Goal: Task Accomplishment & Management: Use online tool/utility

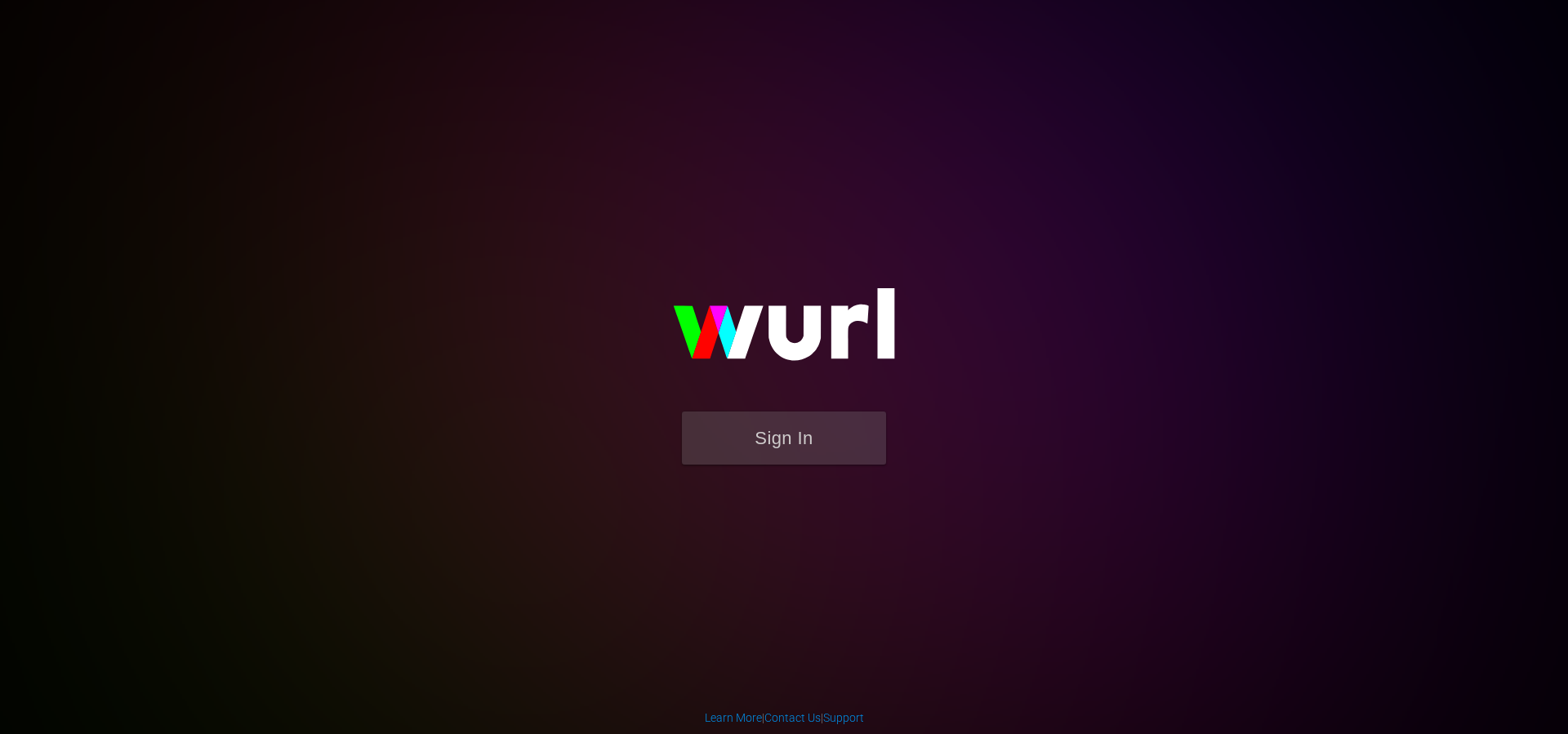
drag, startPoint x: 814, startPoint y: 474, endPoint x: 815, endPoint y: 463, distance: 11.0
click at [814, 474] on form "Sign In" at bounding box center [783, 446] width 326 height 70
click at [815, 446] on button "Sign In" at bounding box center [783, 438] width 204 height 53
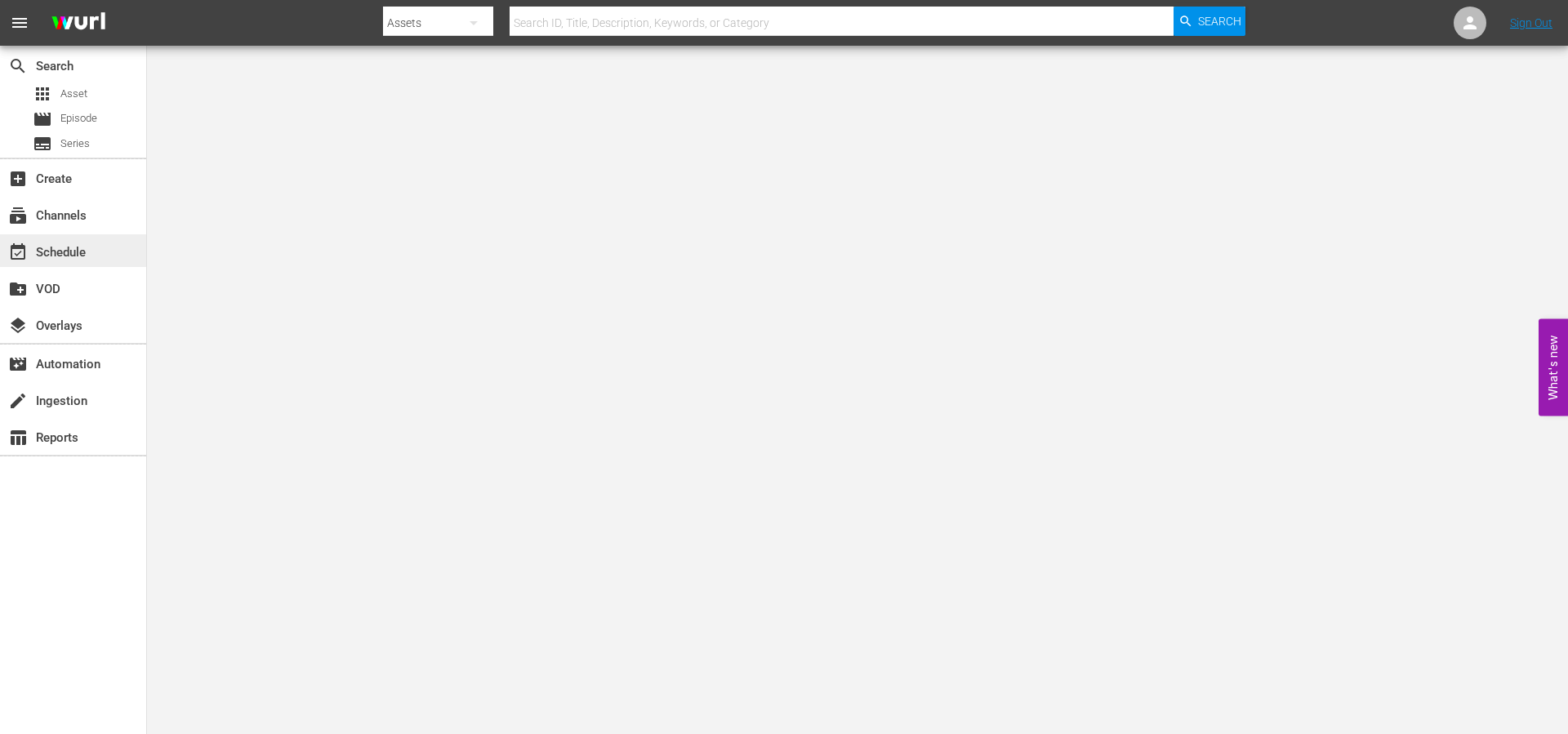
click at [74, 248] on div "event_available Schedule" at bounding box center [45, 250] width 91 height 15
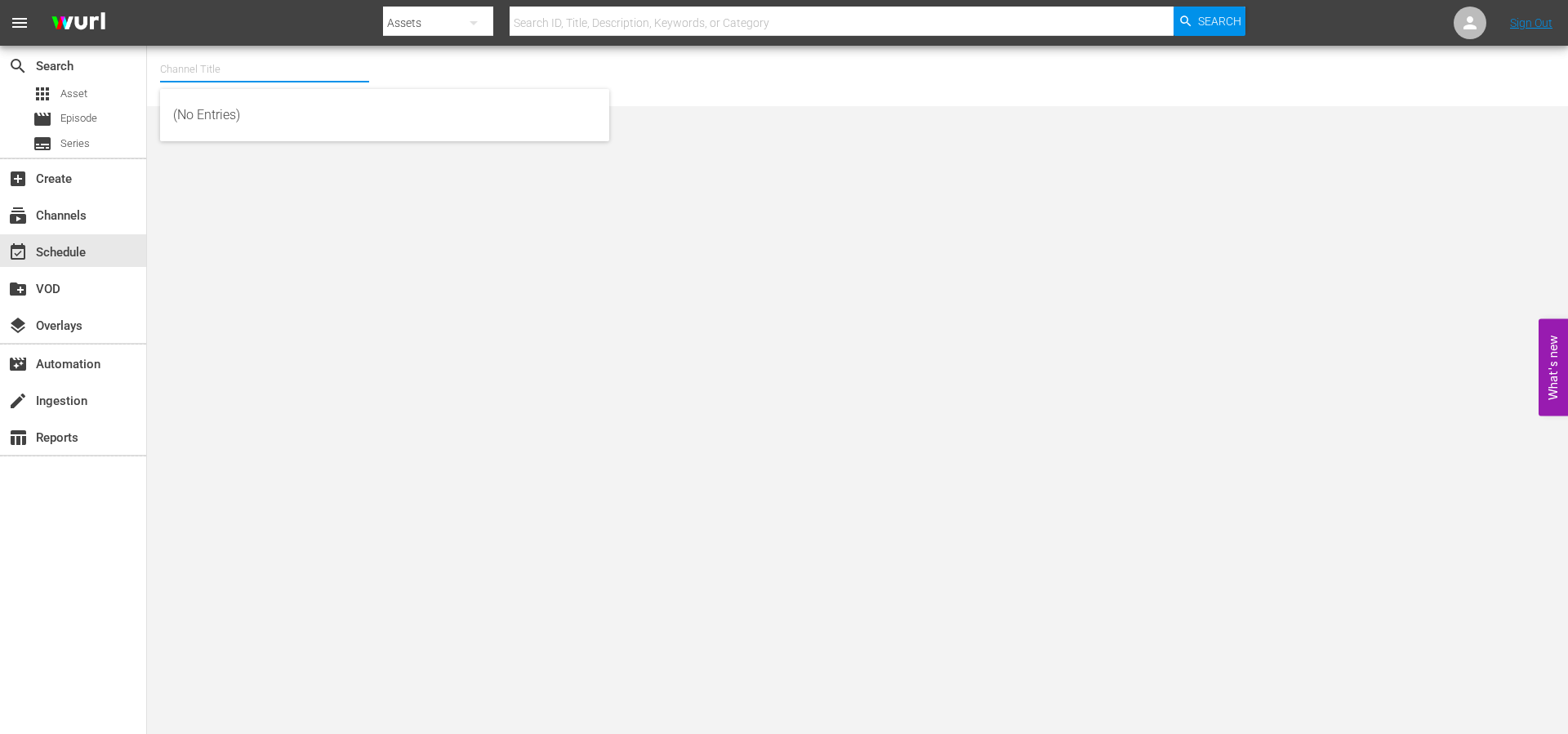
click at [276, 78] on input "text" at bounding box center [264, 70] width 209 height 39
click at [281, 108] on div "Screambox TV (1845 - cinedigm_entertainment_corp_screamboxtv_1)" at bounding box center [384, 116] width 423 height 39
type input "Screambox TV (1845 - cinedigm_entertainment_corp_screamboxtv_1)"
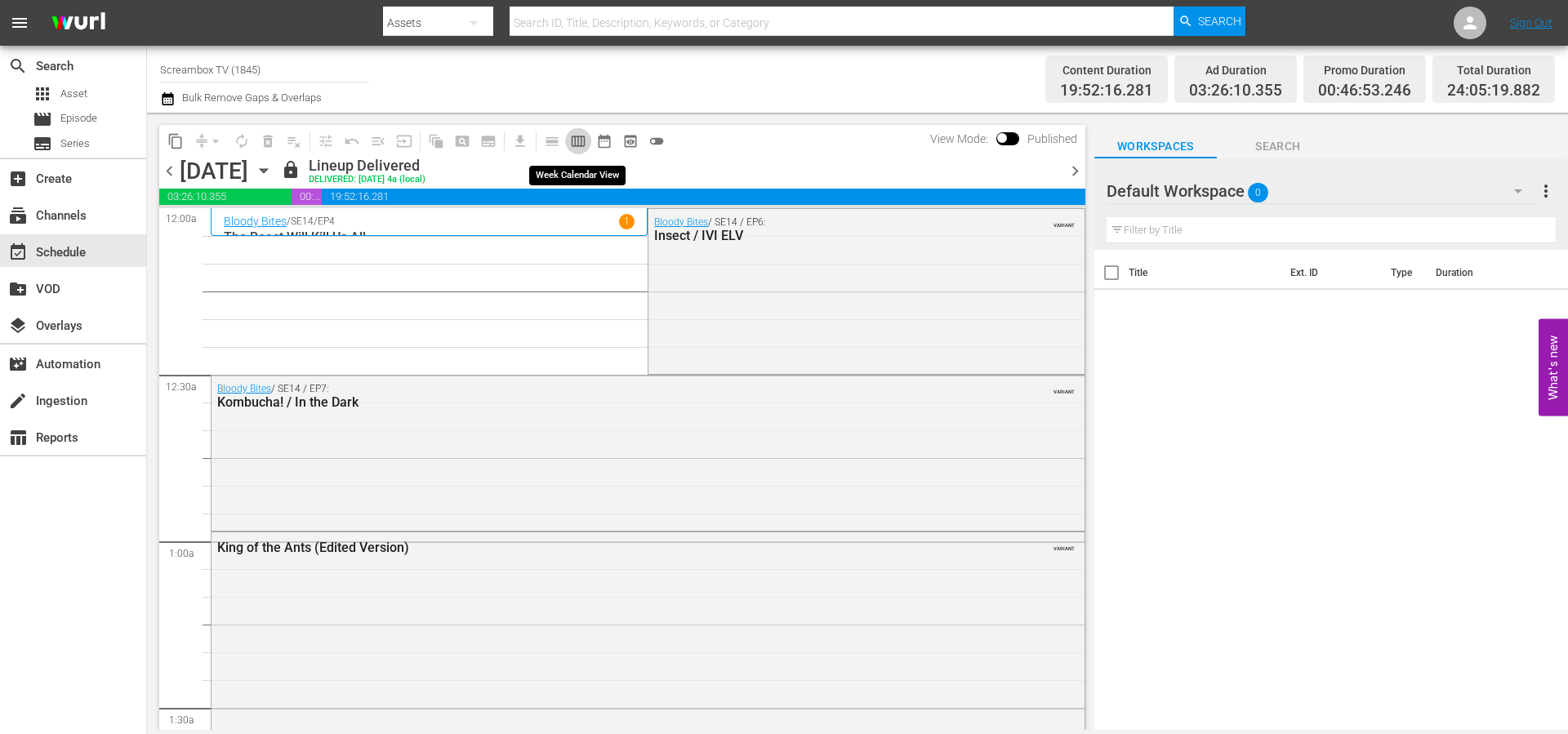
click at [577, 141] on span "calendar_view_week_outlined" at bounding box center [577, 141] width 16 height 16
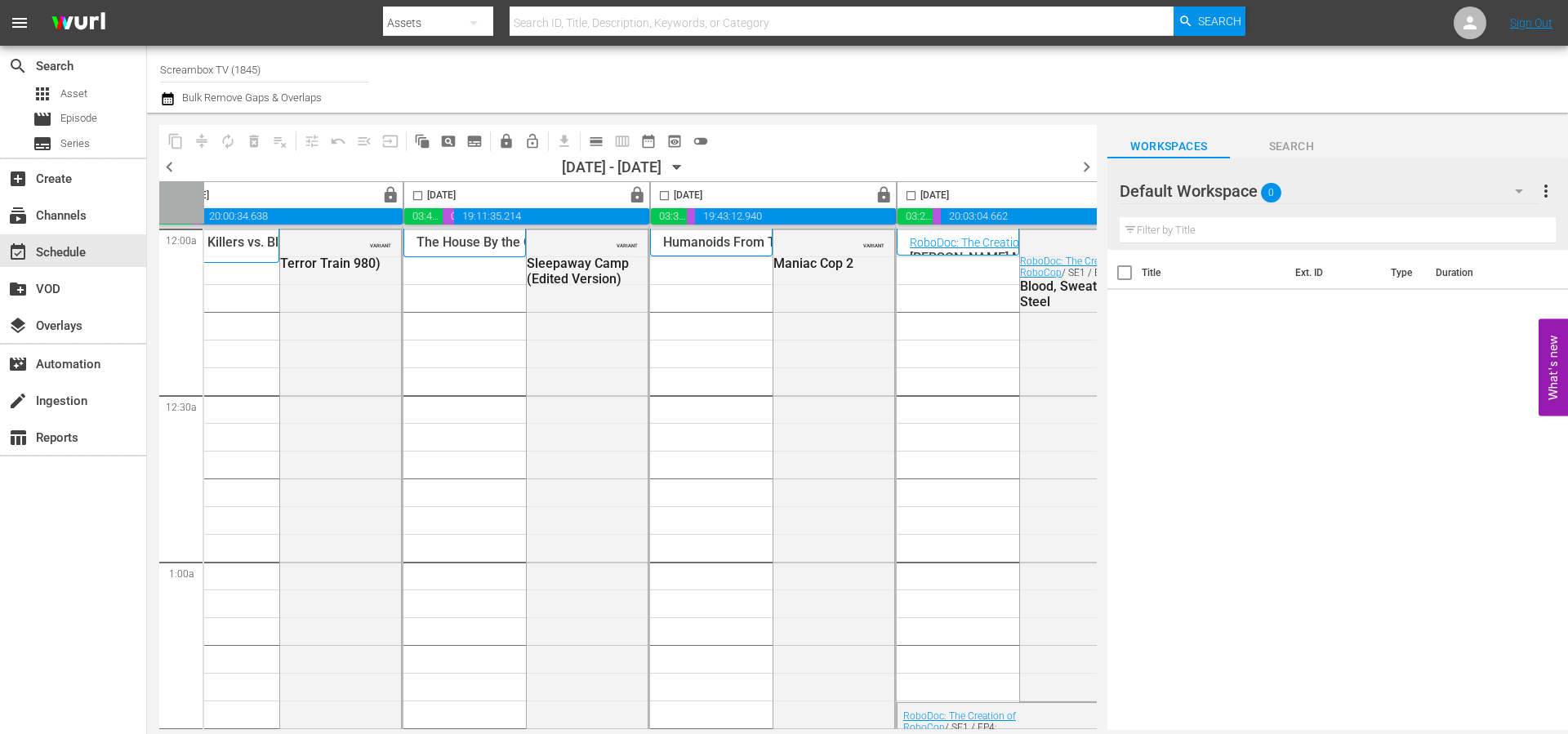
scroll to position [0, 840]
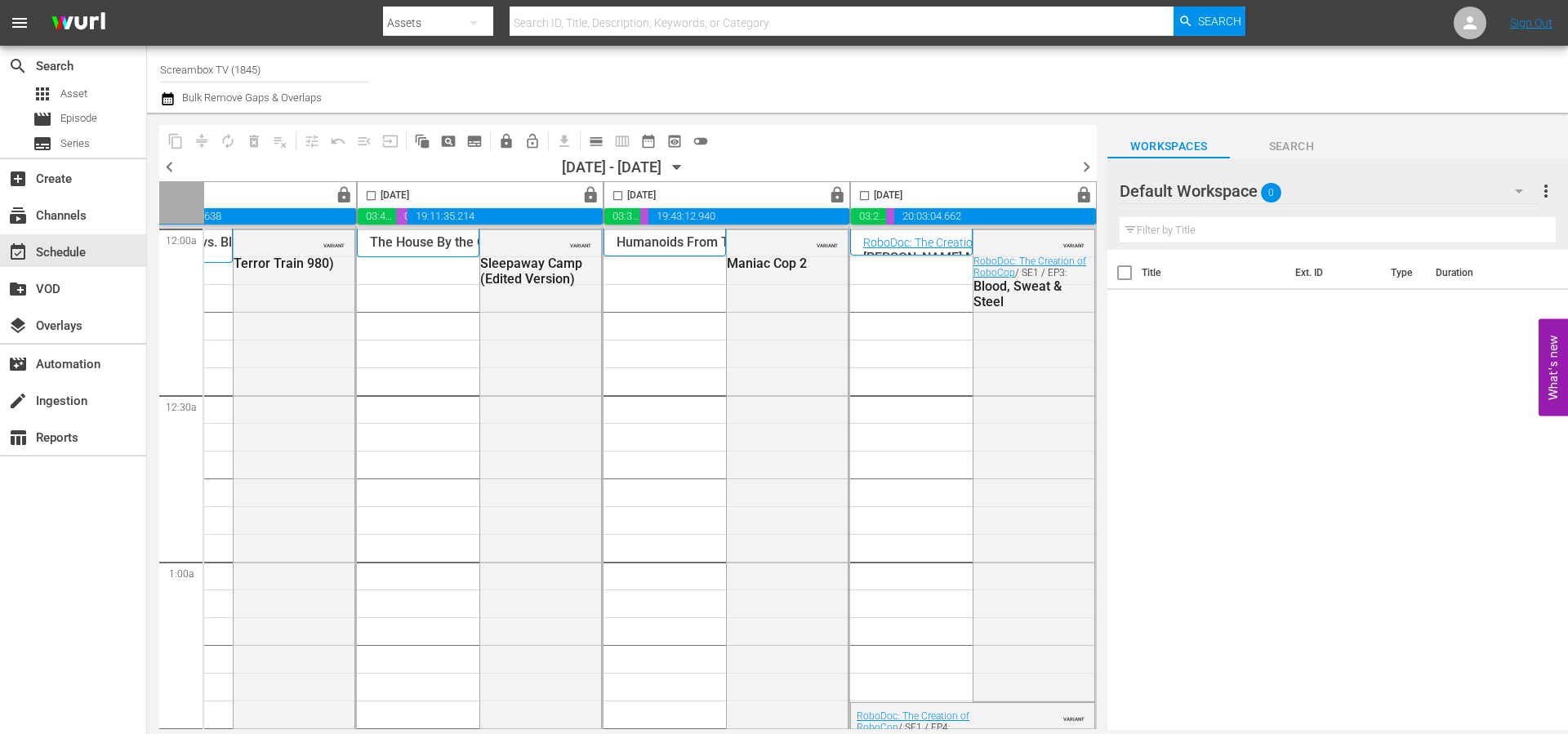
drag, startPoint x: 1083, startPoint y: 165, endPoint x: 1296, endPoint y: 17, distance: 259.4
click at [1083, 165] on span "chevron_right" at bounding box center [1087, 167] width 21 height 21
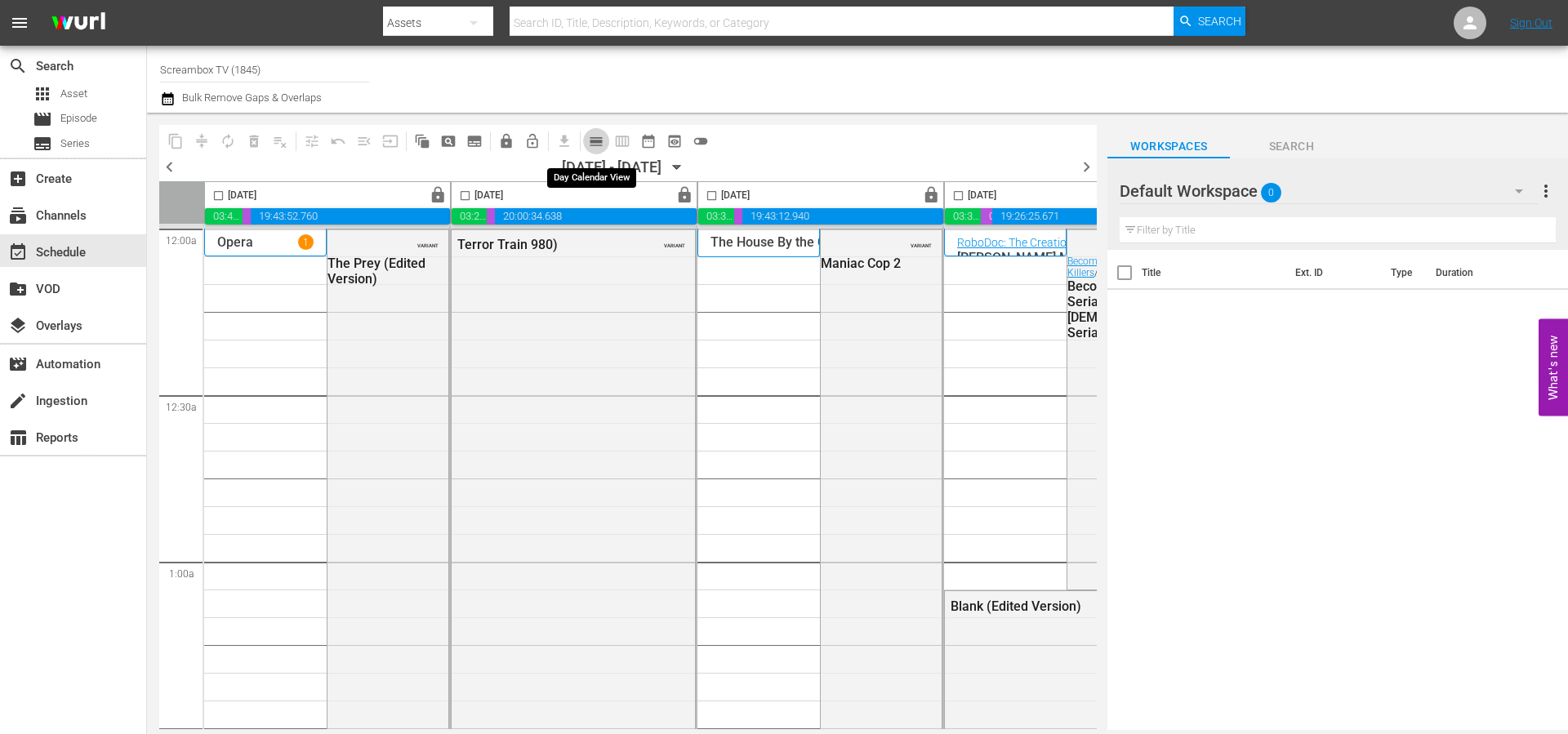
click at [598, 146] on span "calendar_view_day_outlined" at bounding box center [595, 141] width 16 height 16
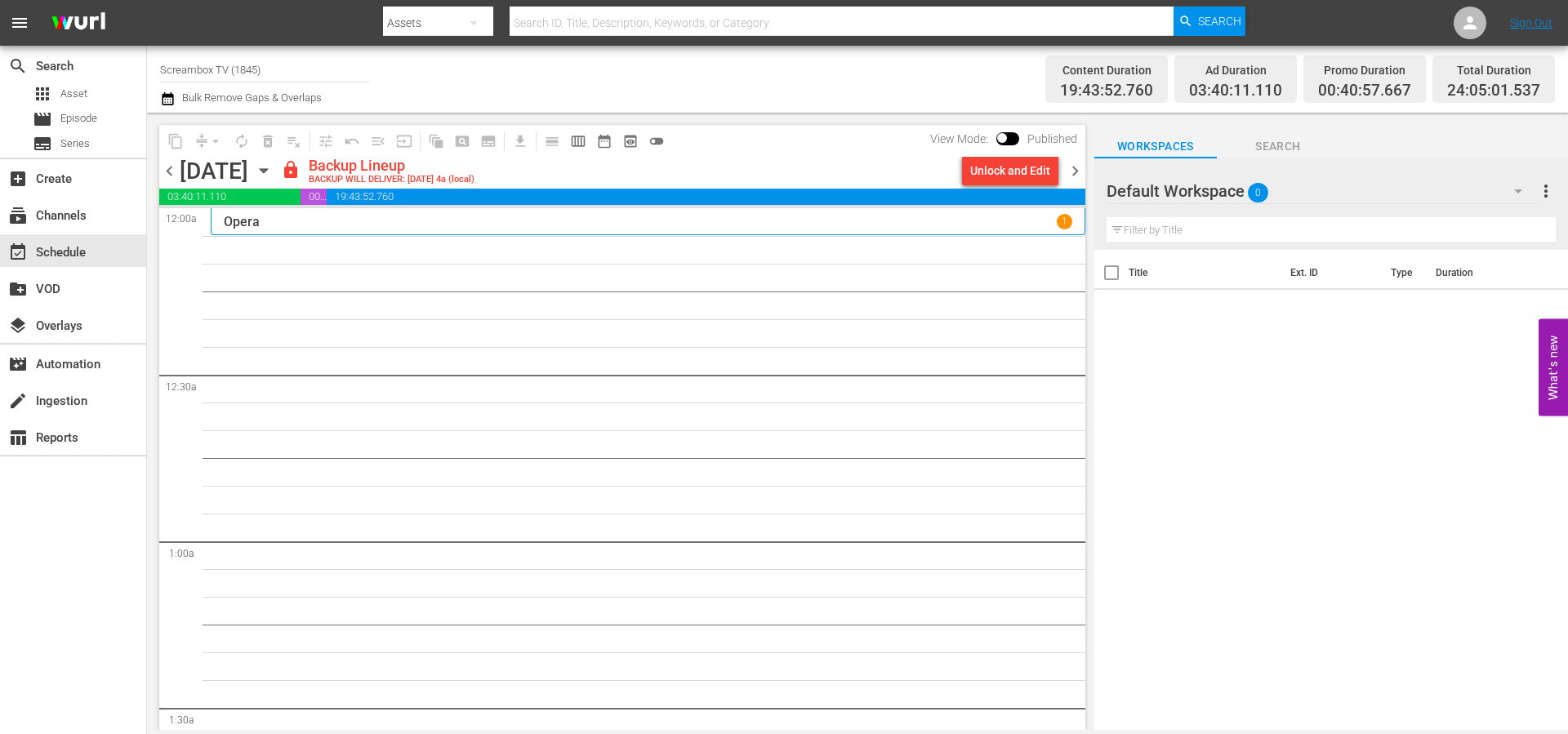
click at [1057, 222] on div "1" at bounding box center [1064, 222] width 16 height 16
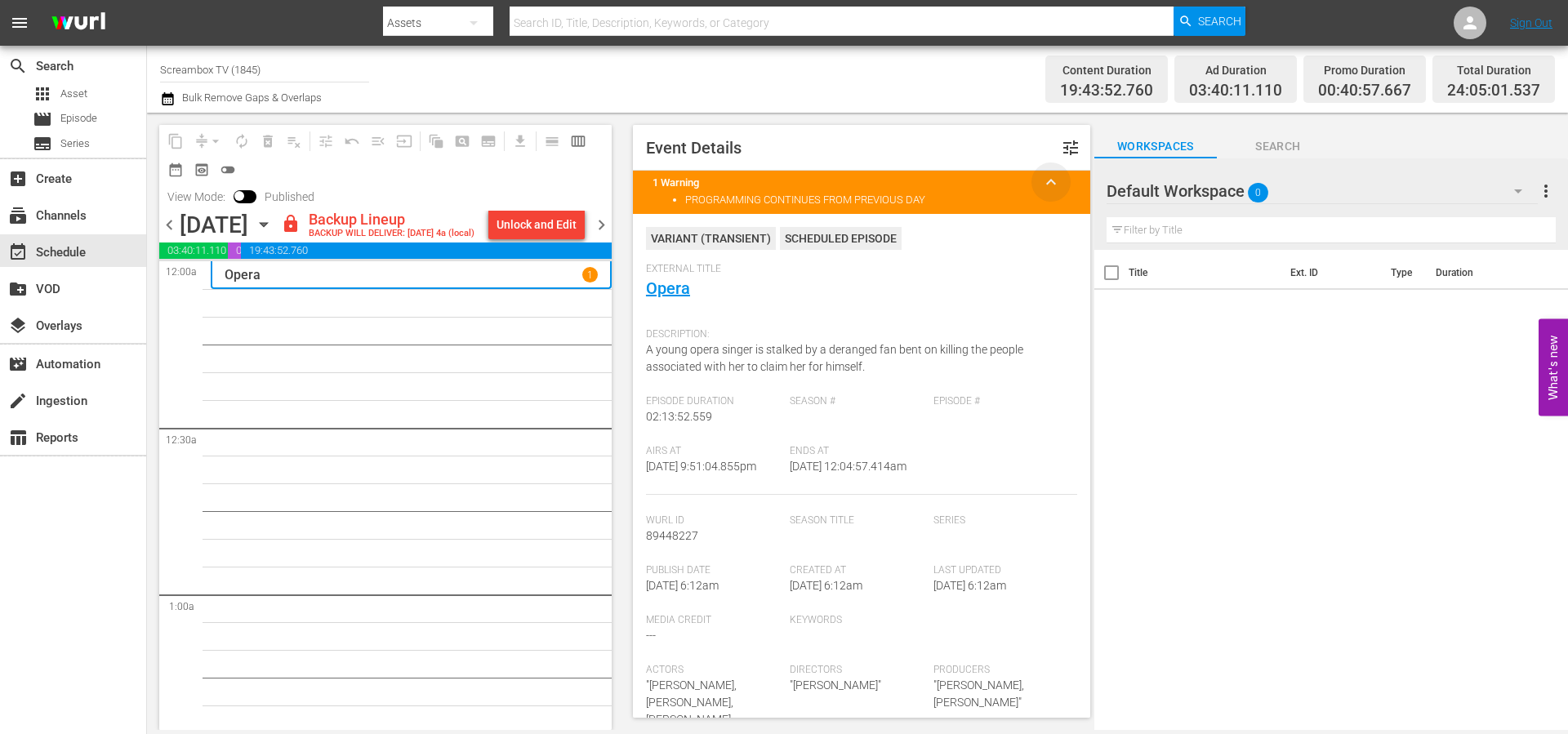
click at [1042, 177] on span "keyboard_arrow_up" at bounding box center [1051, 181] width 20 height 20
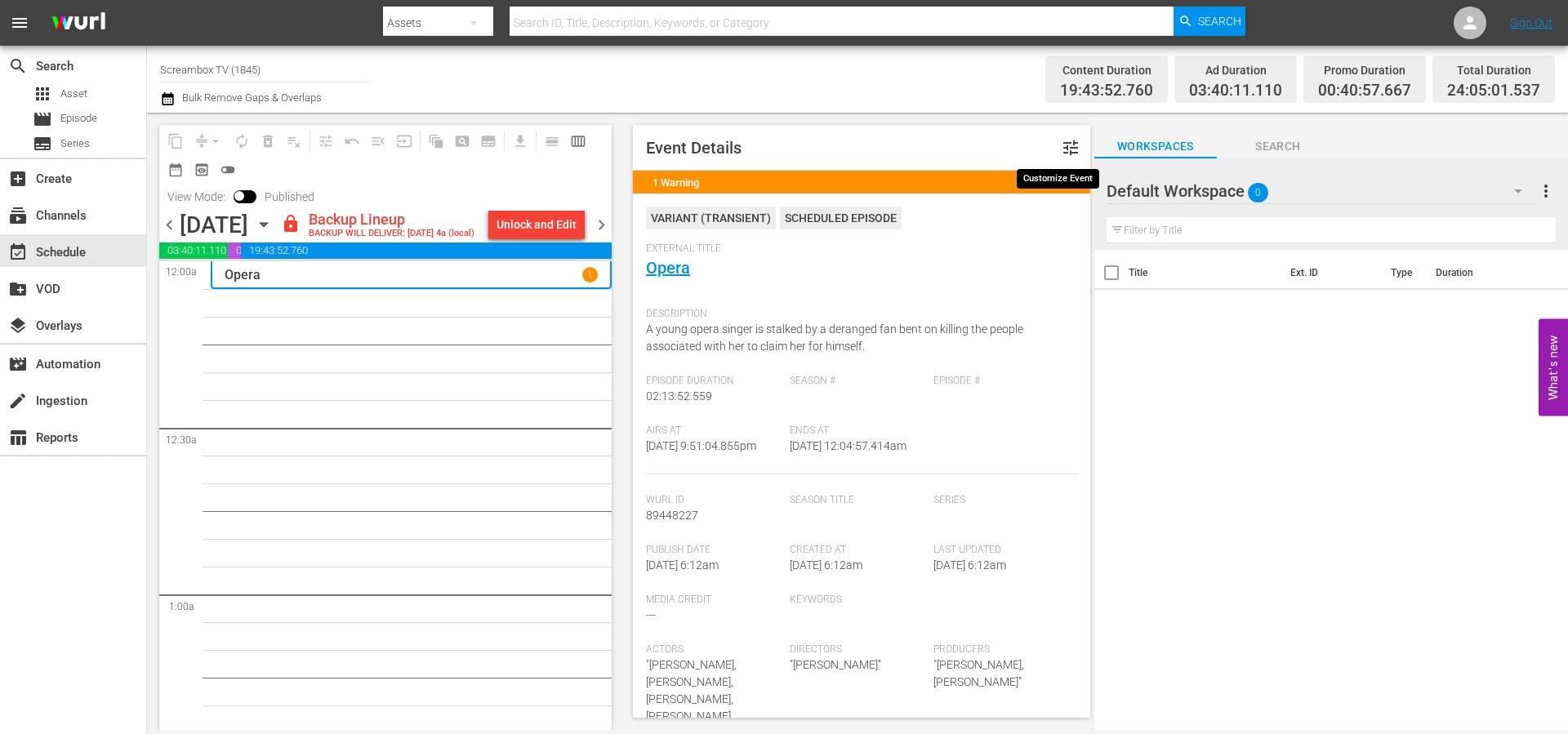
click at [1060, 147] on span "tune" at bounding box center [1070, 148] width 20 height 20
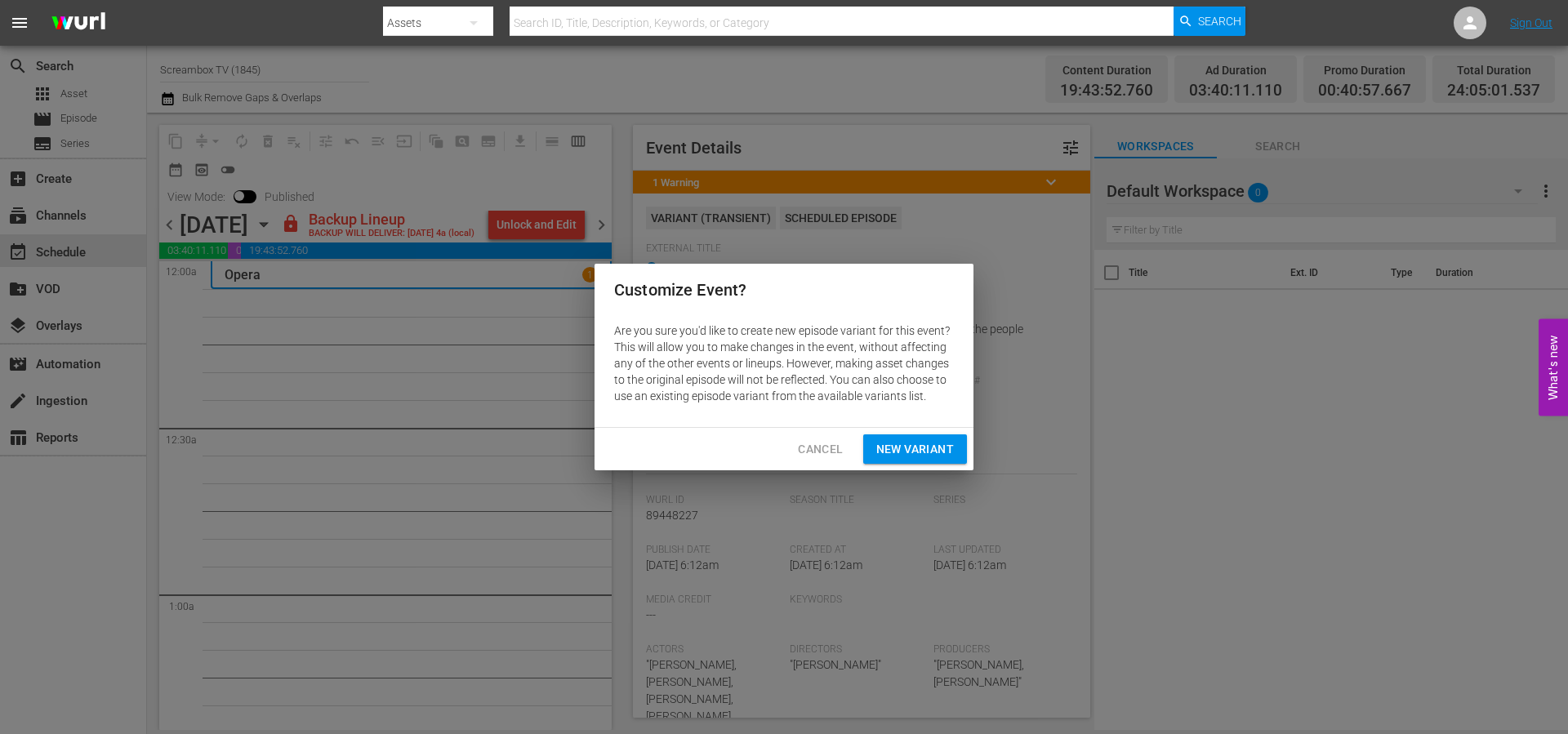
click at [824, 450] on span "Cancel" at bounding box center [821, 449] width 45 height 21
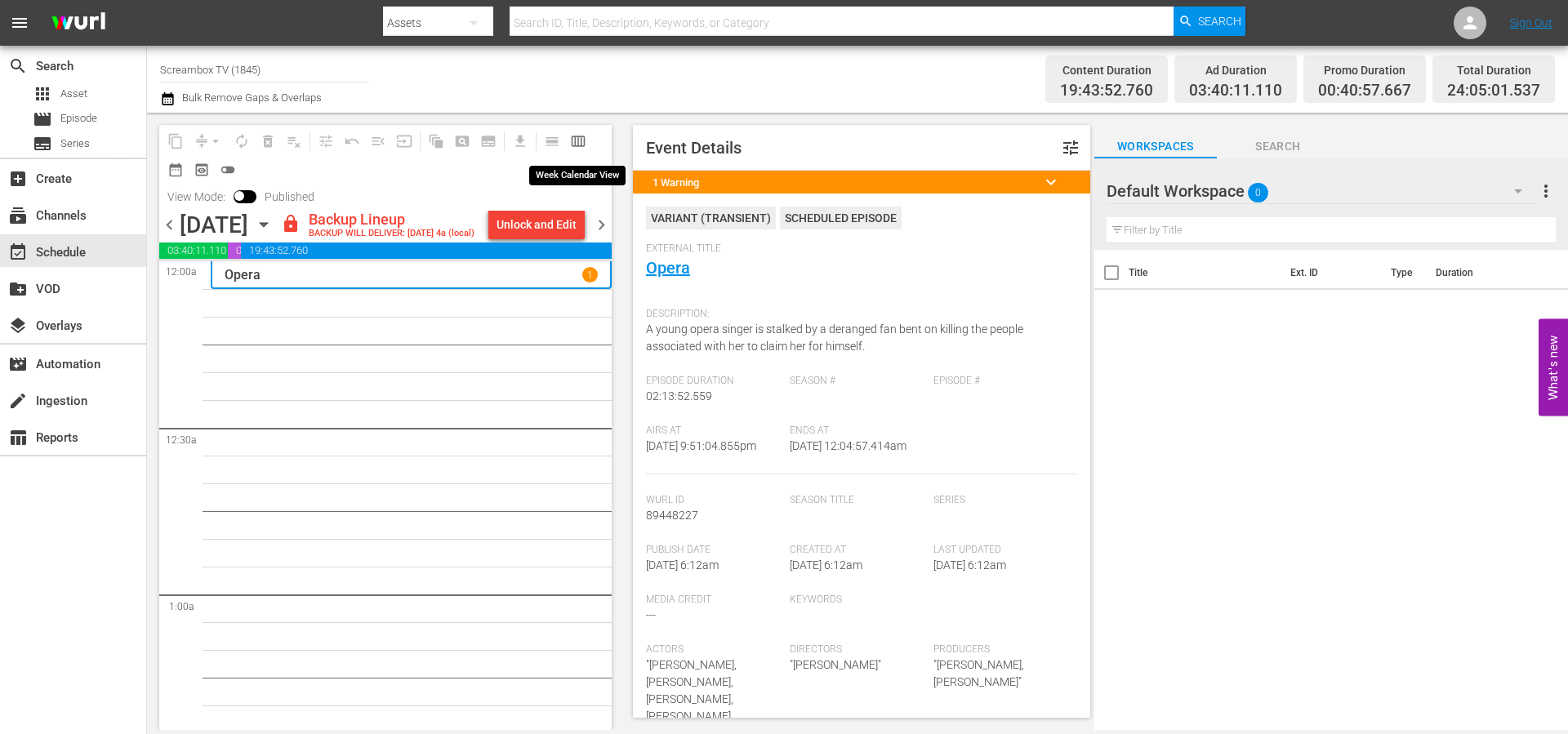
click at [574, 146] on span "calendar_view_week_outlined" at bounding box center [577, 141] width 16 height 16
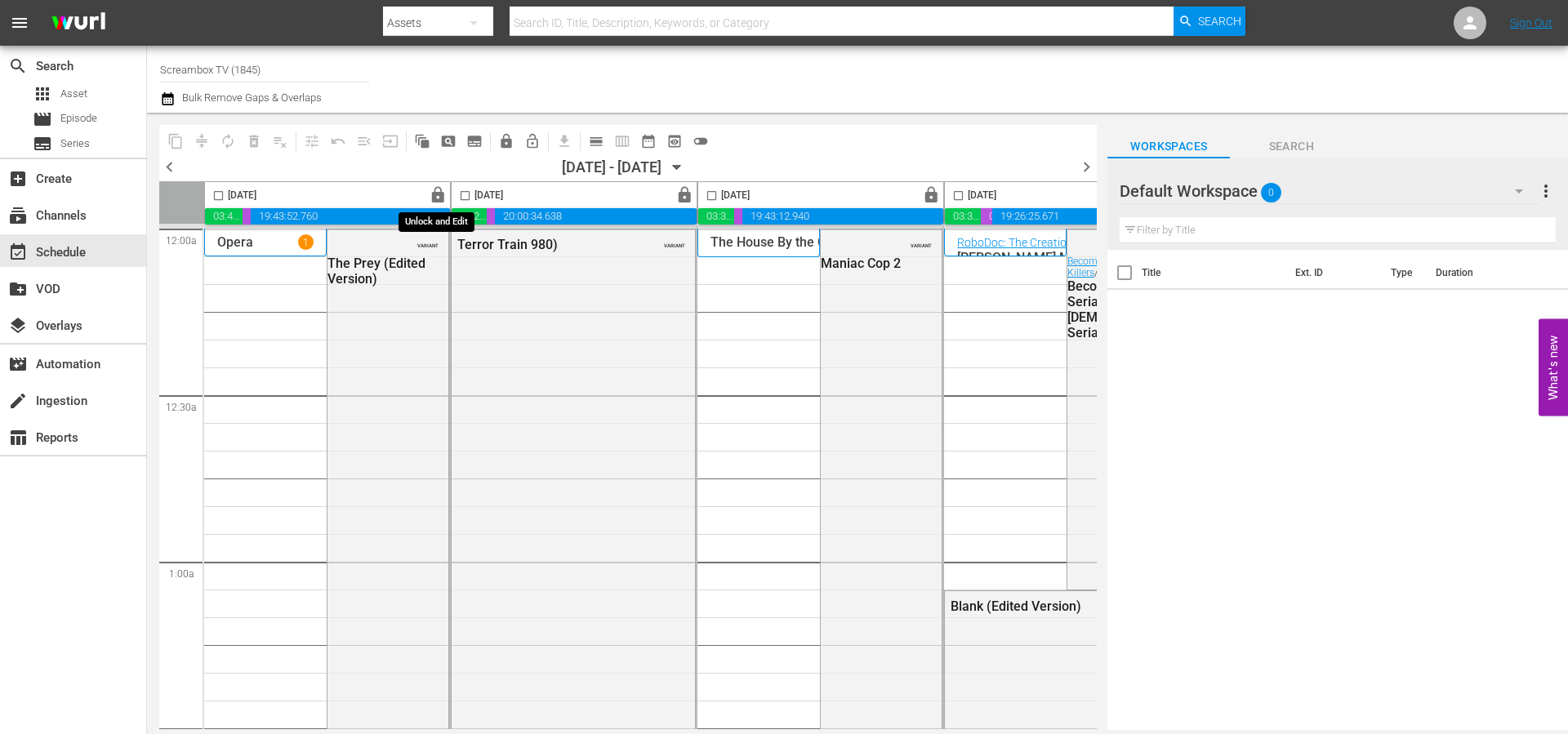
click at [432, 195] on span "lock" at bounding box center [438, 195] width 19 height 19
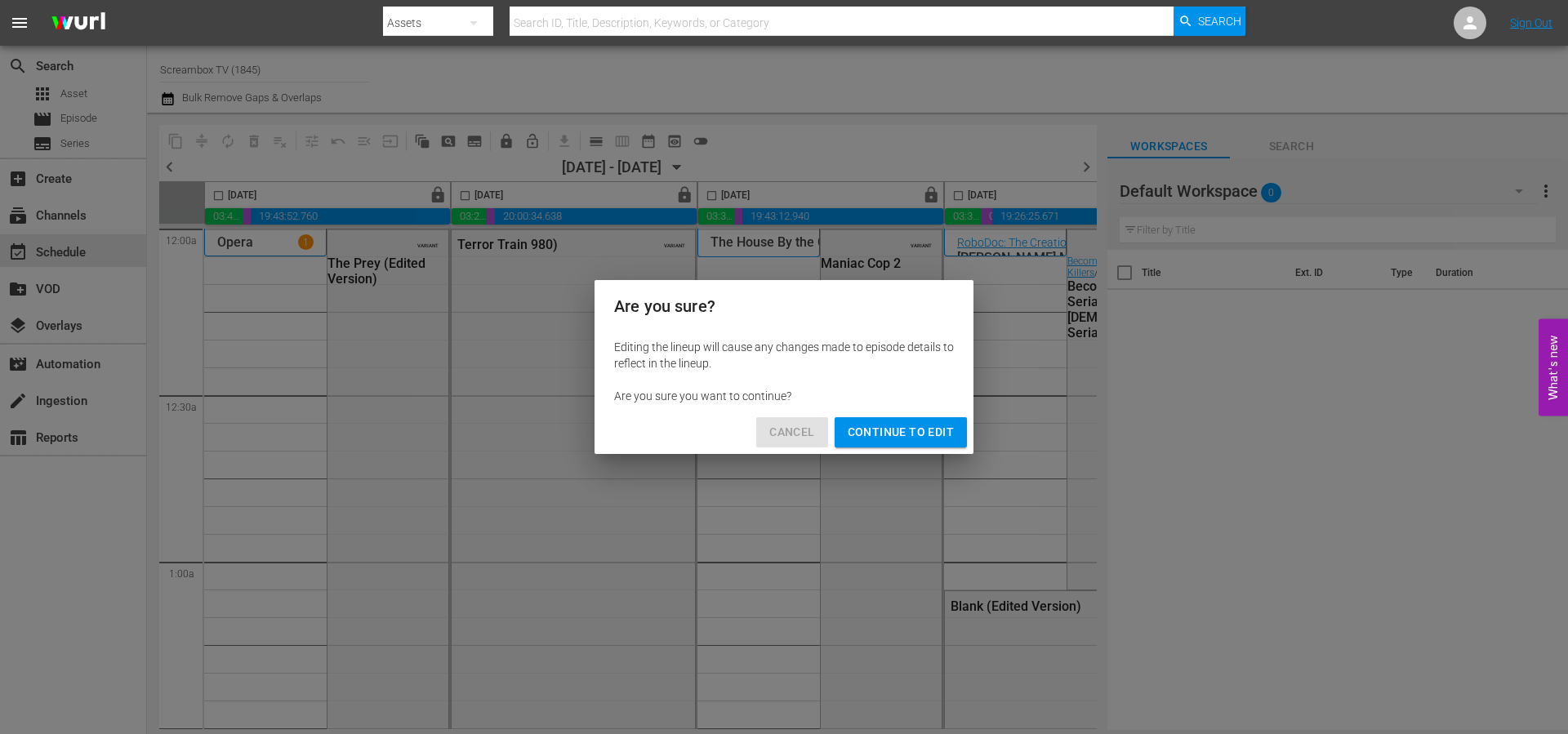
click at [785, 421] on button "Cancel" at bounding box center [792, 432] width 71 height 30
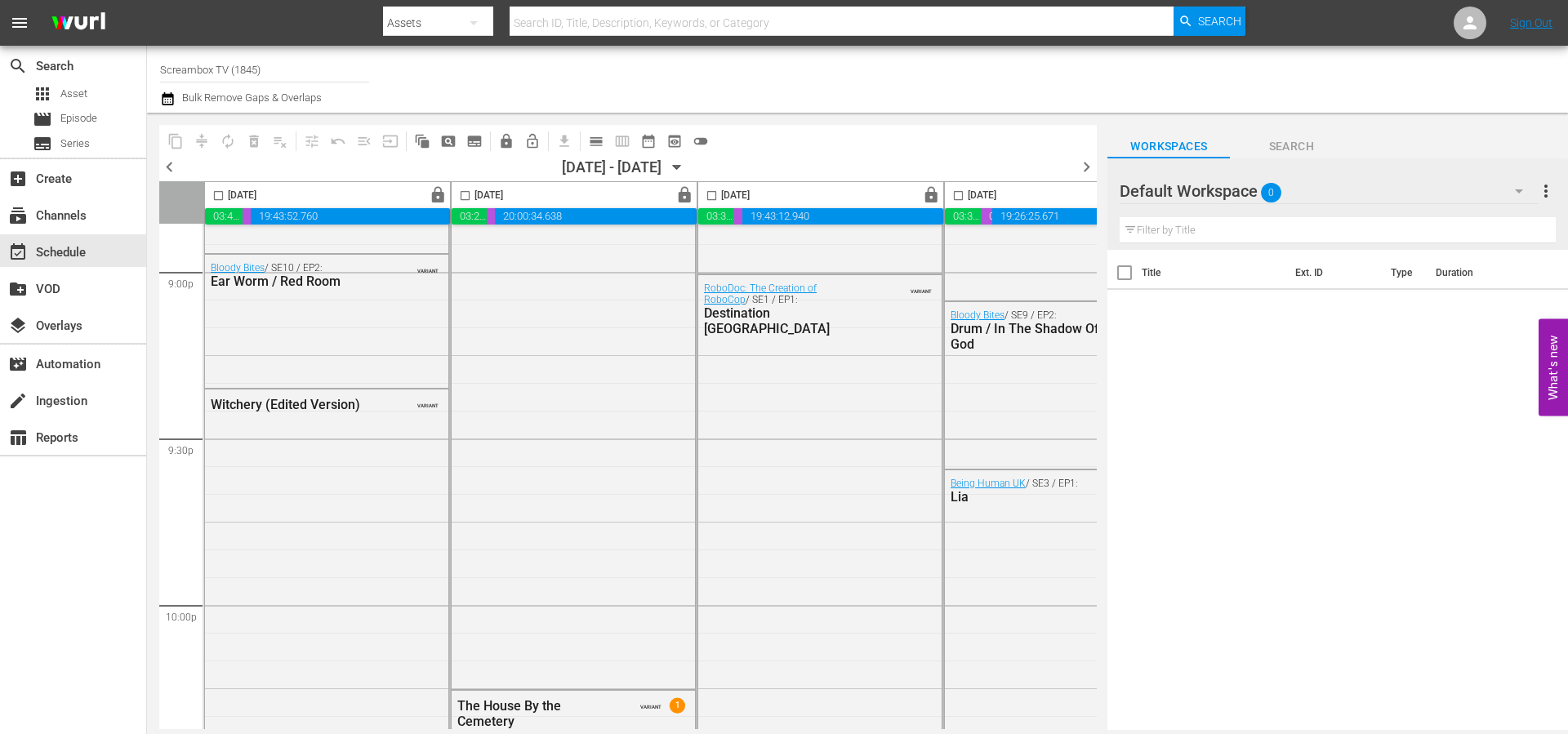
scroll to position [6595, 0]
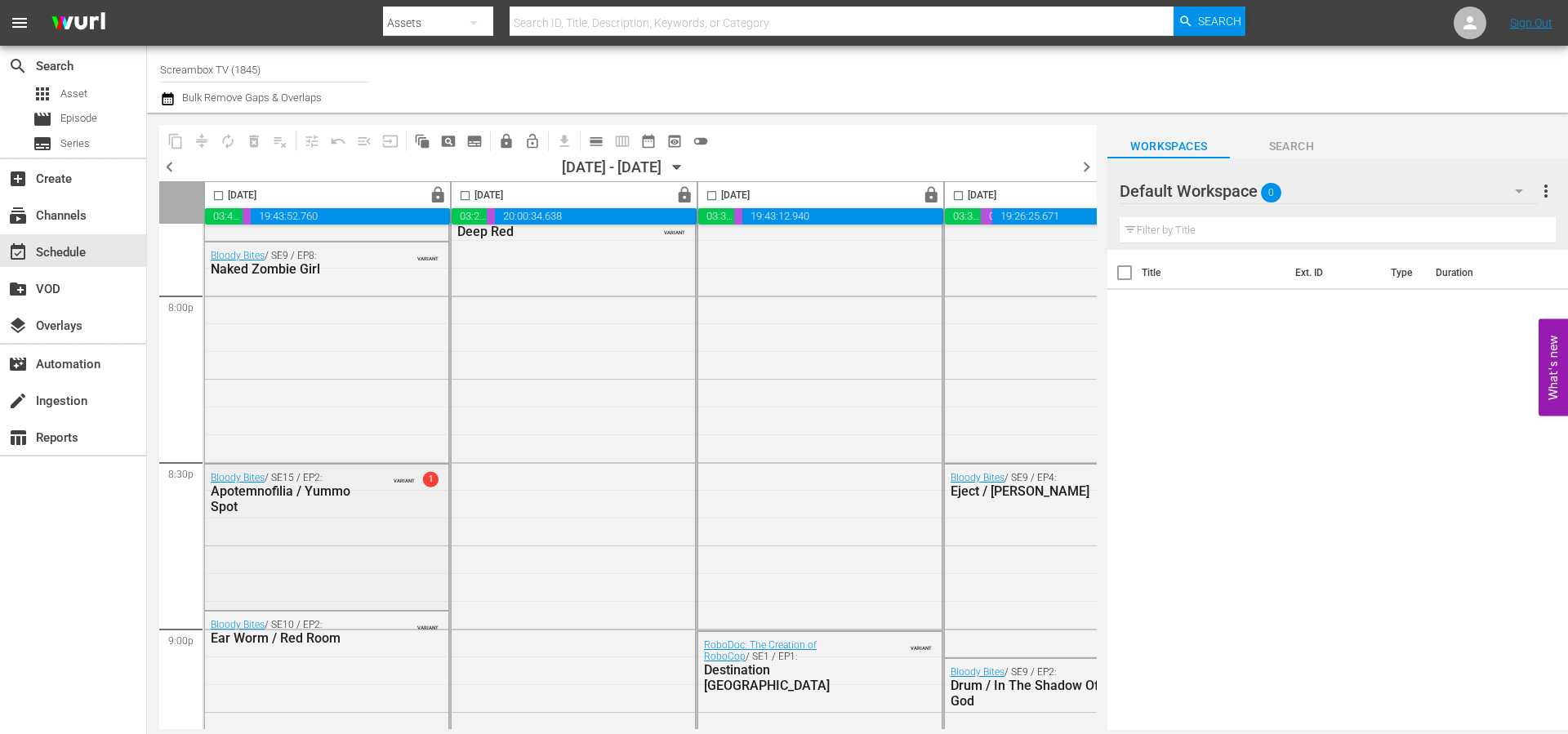
click at [429, 482] on span "1" at bounding box center [431, 479] width 16 height 16
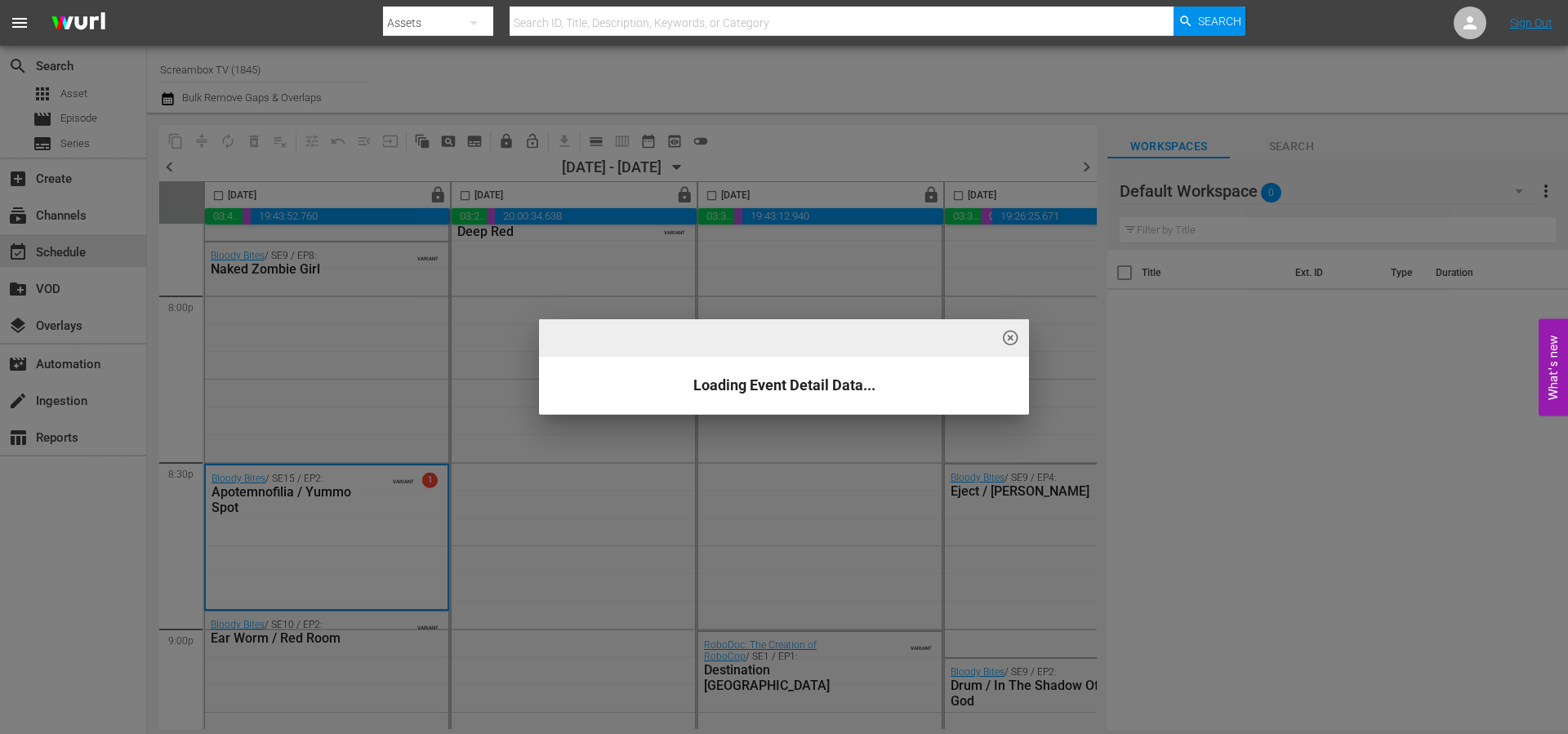
click at [1004, 336] on span "highlight_off_icon" at bounding box center [1011, 338] width 19 height 19
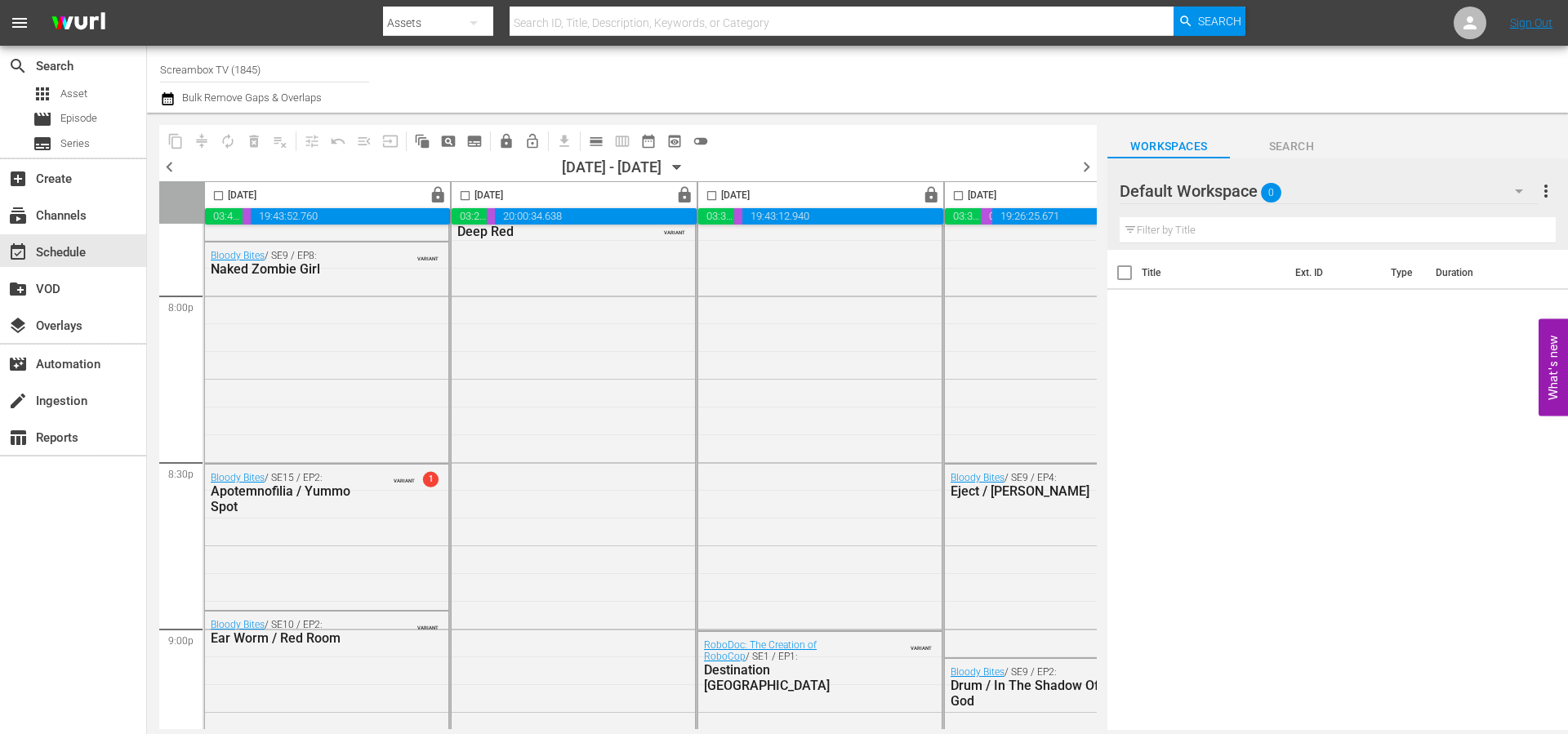
click at [1011, 332] on span "highlight_off_icon" at bounding box center [1011, 338] width 19 height 19
click at [1144, 457] on div "highlight_off_icon Loading Event Detail Data..." at bounding box center [784, 367] width 1568 height 734
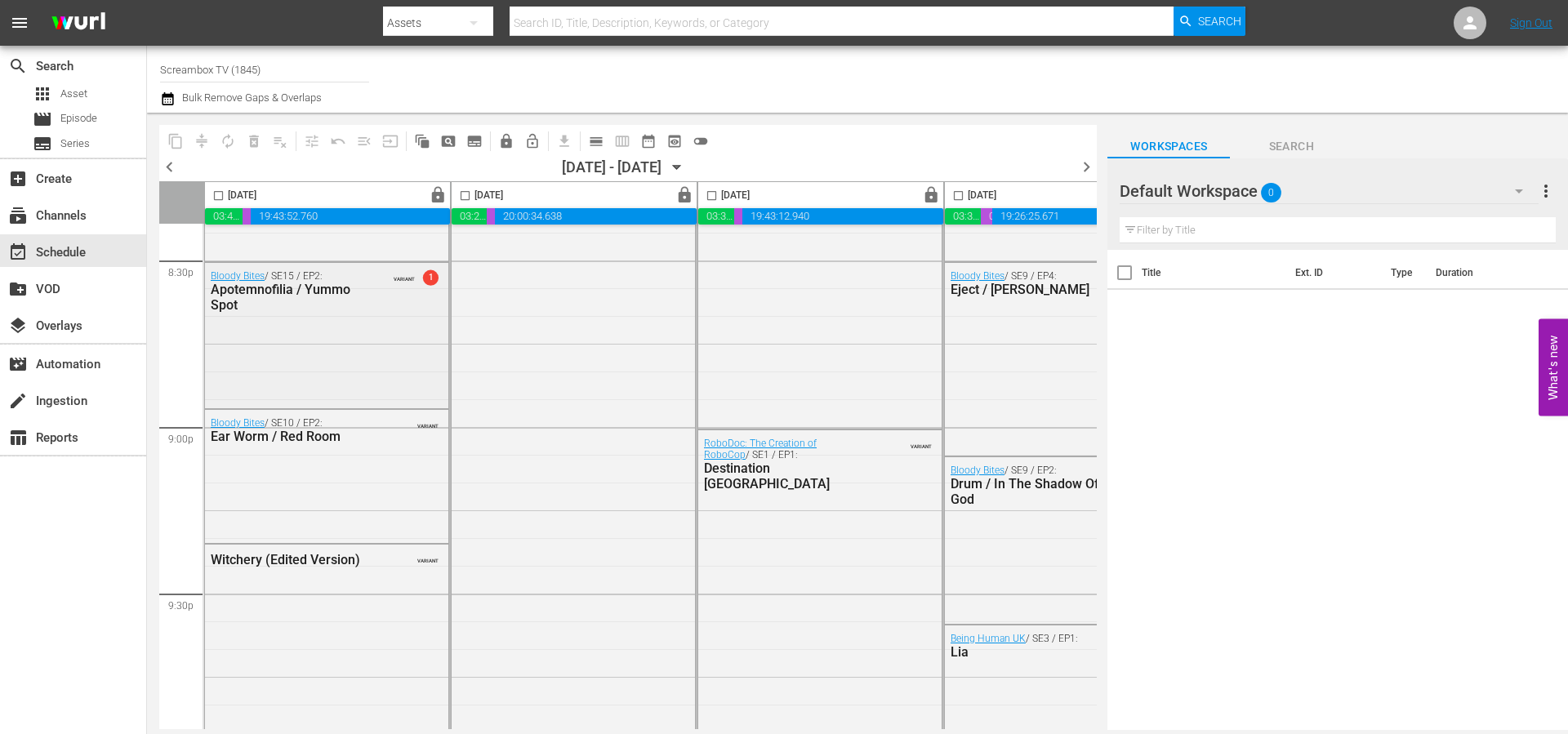
scroll to position [6771, 0]
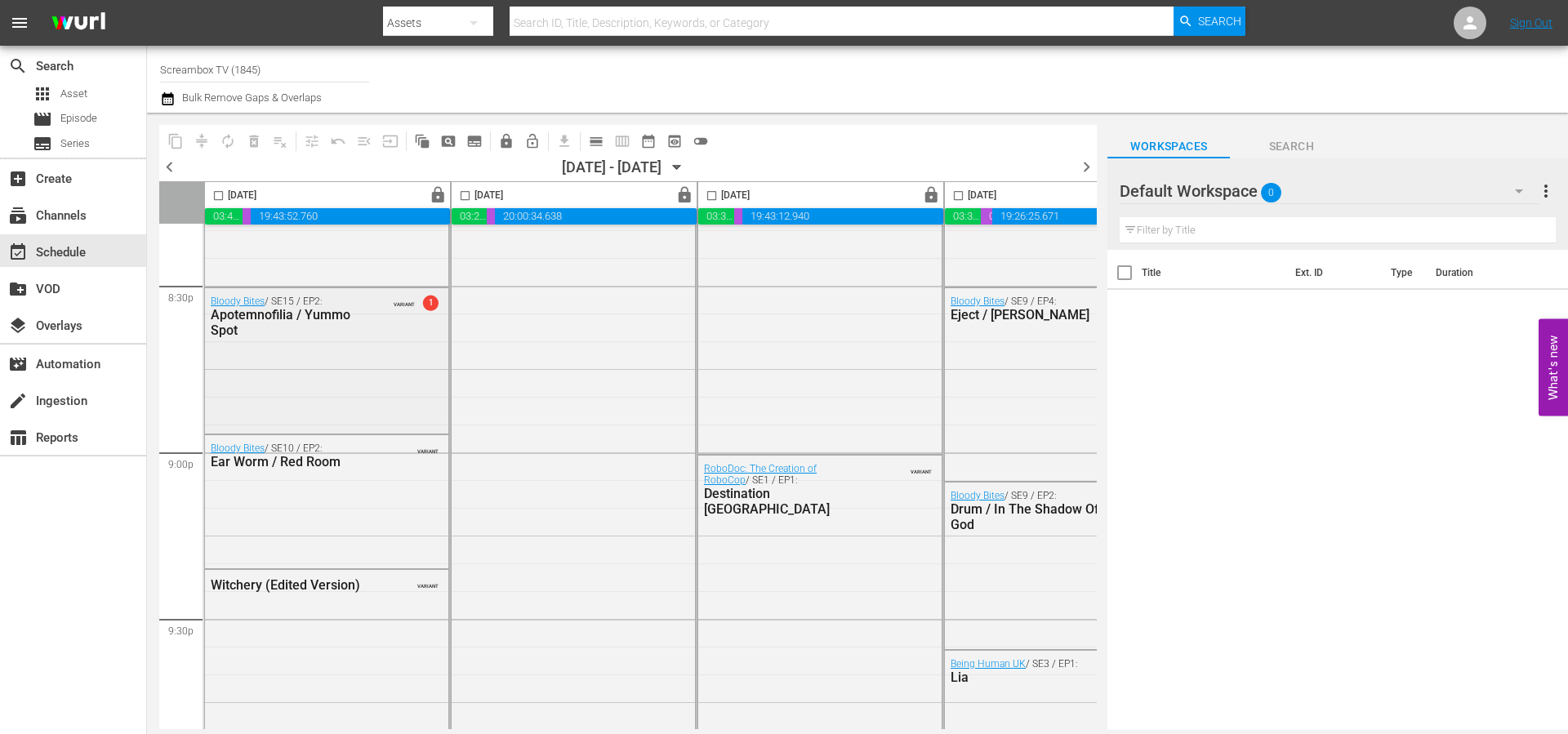
click at [404, 310] on div "Bloody Bites / SE15 / EP2: Apotemnofilia / Yummo Spot VARIANT 1" at bounding box center [326, 316] width 243 height 55
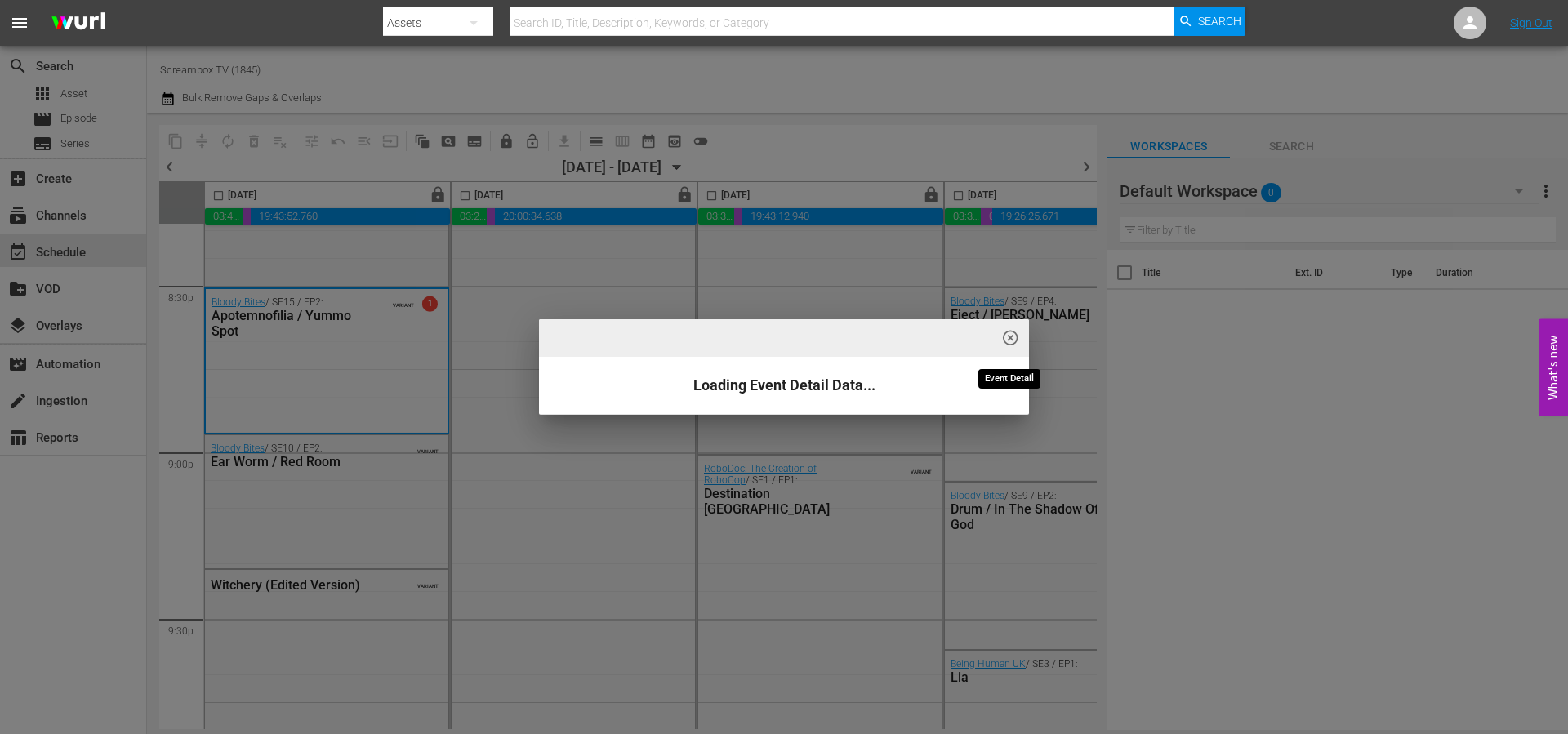
click at [1016, 336] on span "highlight_off_icon" at bounding box center [1011, 338] width 19 height 19
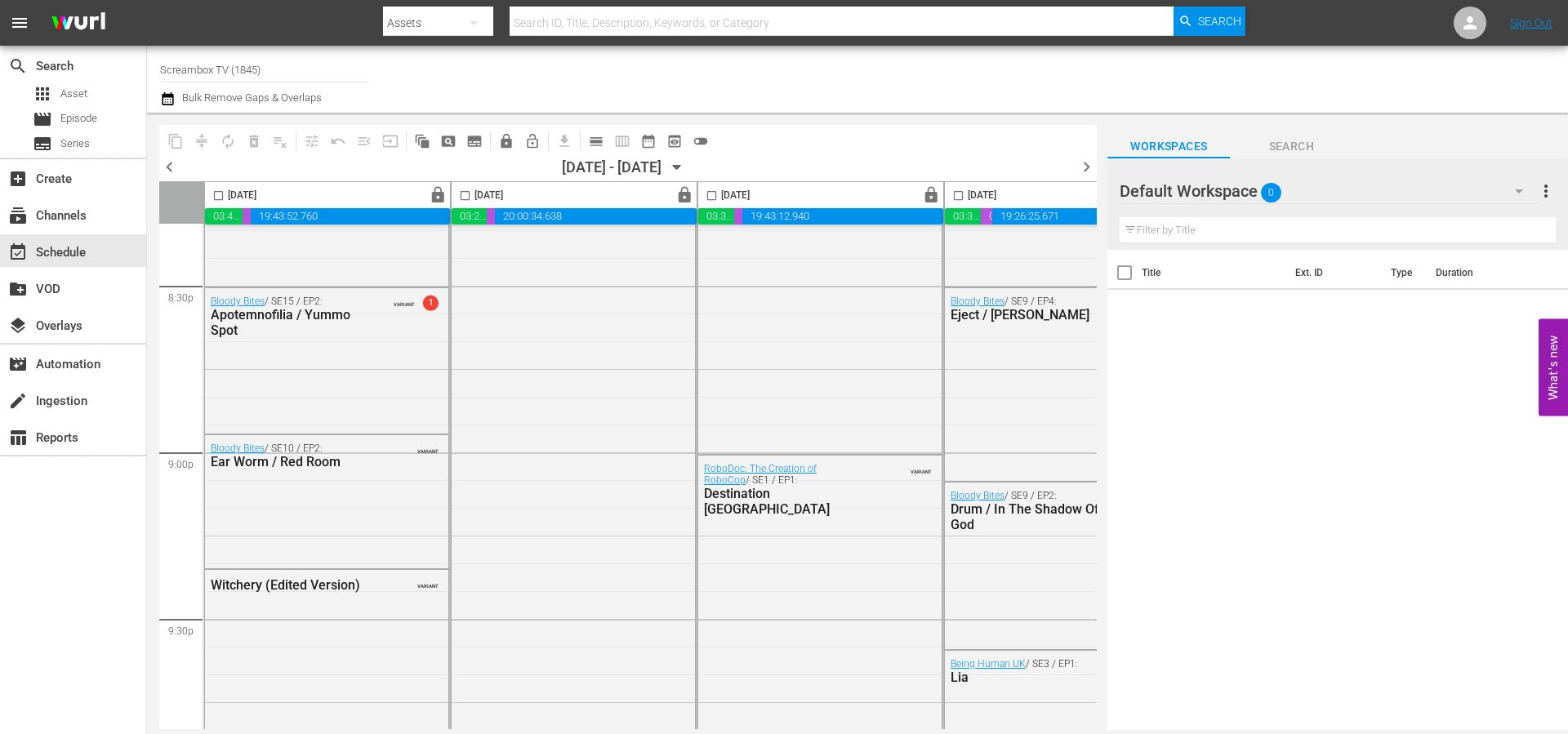
click at [1011, 337] on span "highlight_off_icon" at bounding box center [1011, 338] width 19 height 19
click at [208, 313] on div "highlight_off_icon Loading Event Detail Data..." at bounding box center [784, 367] width 1568 height 734
click at [196, 313] on div "highlight_off_icon Loading Event Detail Data..." at bounding box center [784, 367] width 1568 height 734
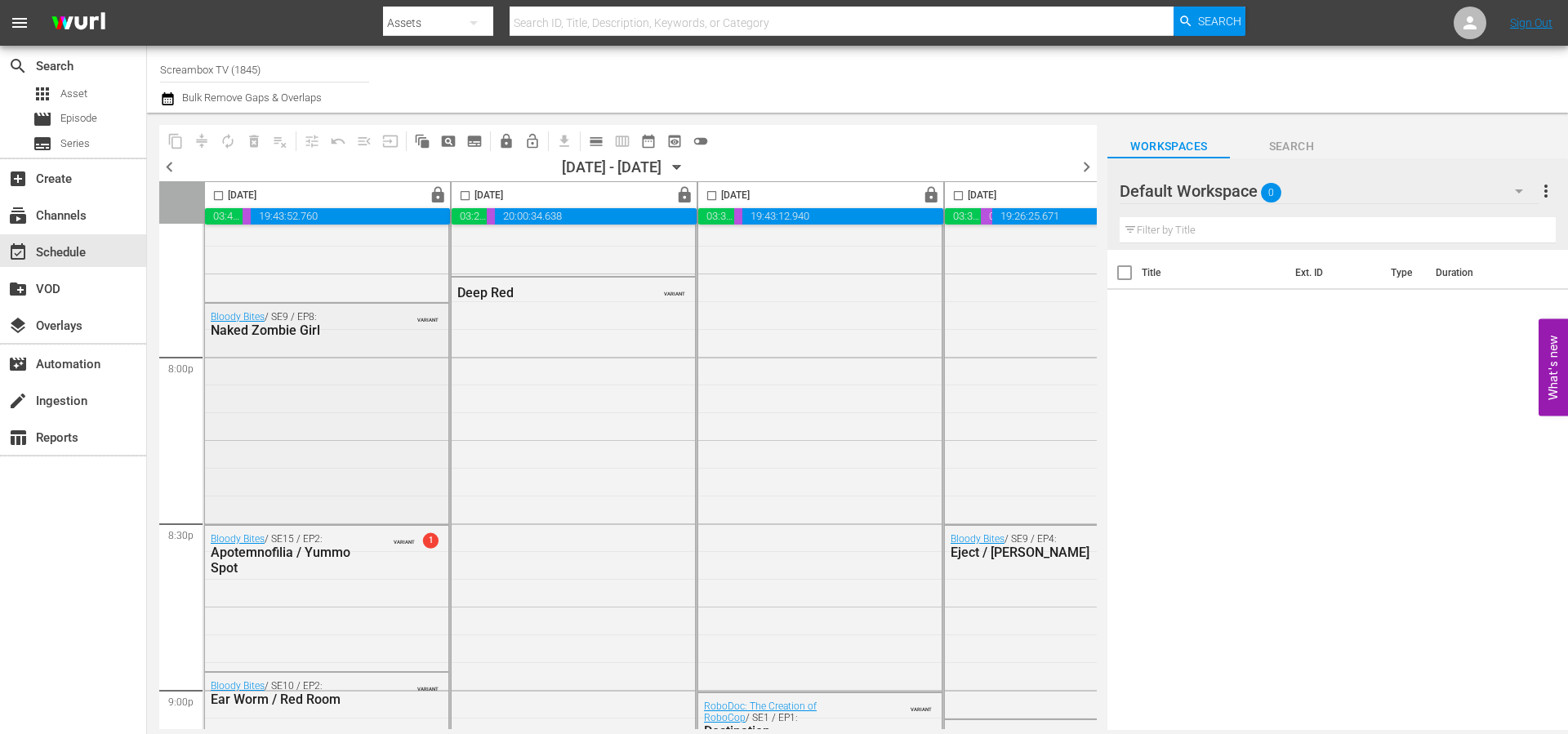
scroll to position [6536, 0]
drag, startPoint x: 240, startPoint y: 566, endPoint x: 211, endPoint y: 553, distance: 31.8
click at [211, 553] on div "Apotemnofilia / Yummo Spot" at bounding box center [290, 556] width 160 height 31
copy div "Apotemnofilia / Yummo Spot"
click at [58, 401] on div "create Ingestion" at bounding box center [45, 398] width 91 height 15
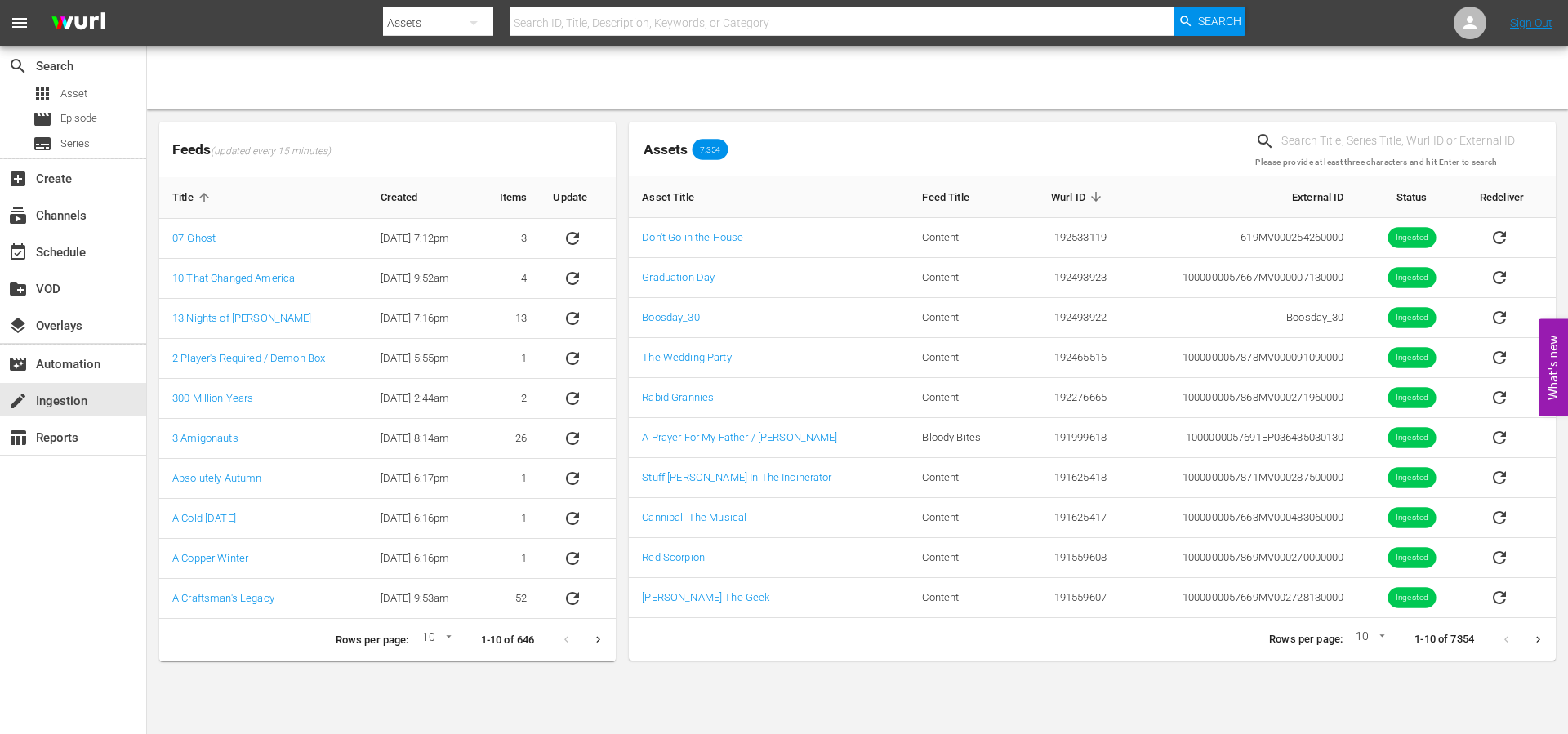
click at [1296, 134] on input "text" at bounding box center [1419, 141] width 274 height 24
type input "apotem"
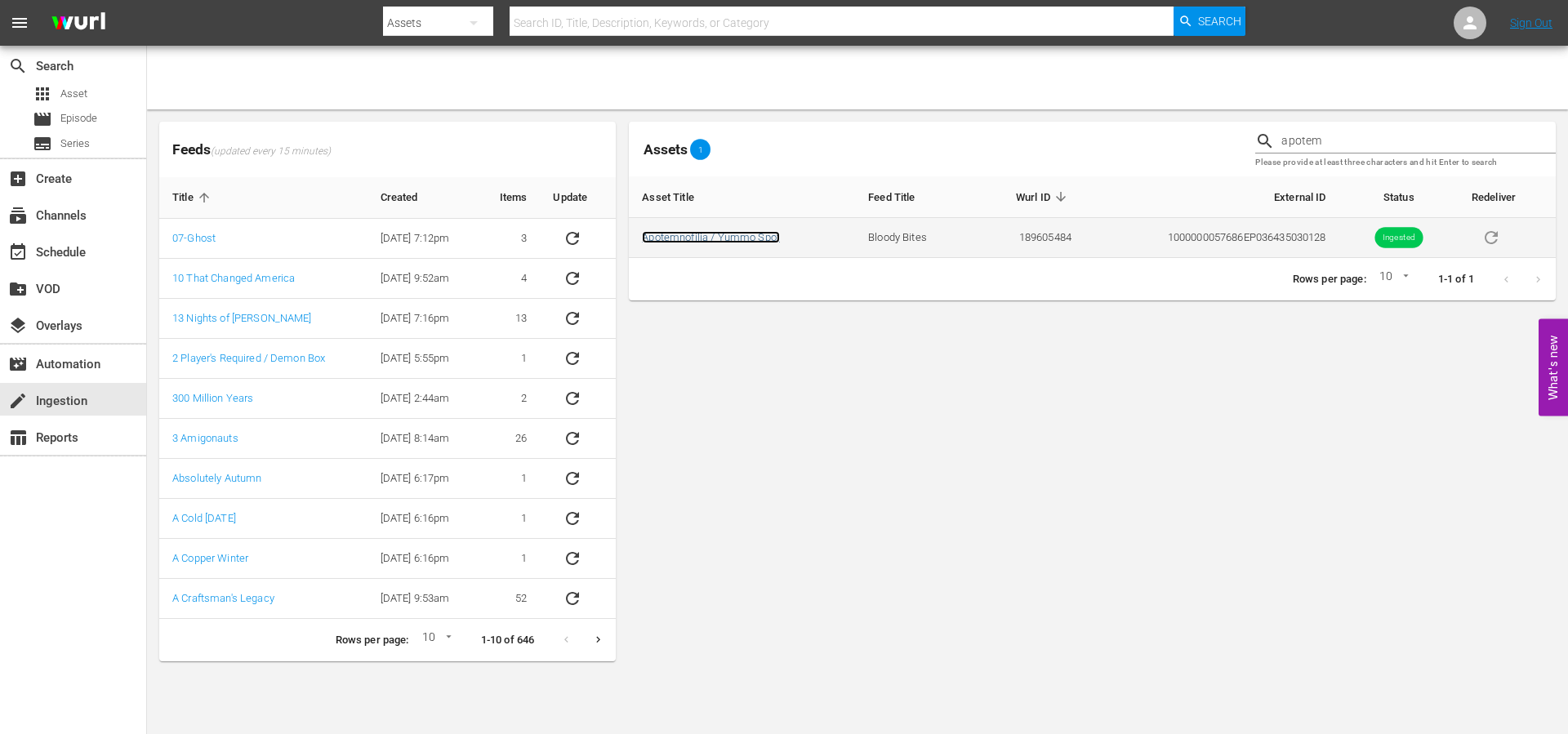
click at [708, 236] on link "Apotemnofilia / Yummo Spot" at bounding box center [711, 237] width 138 height 12
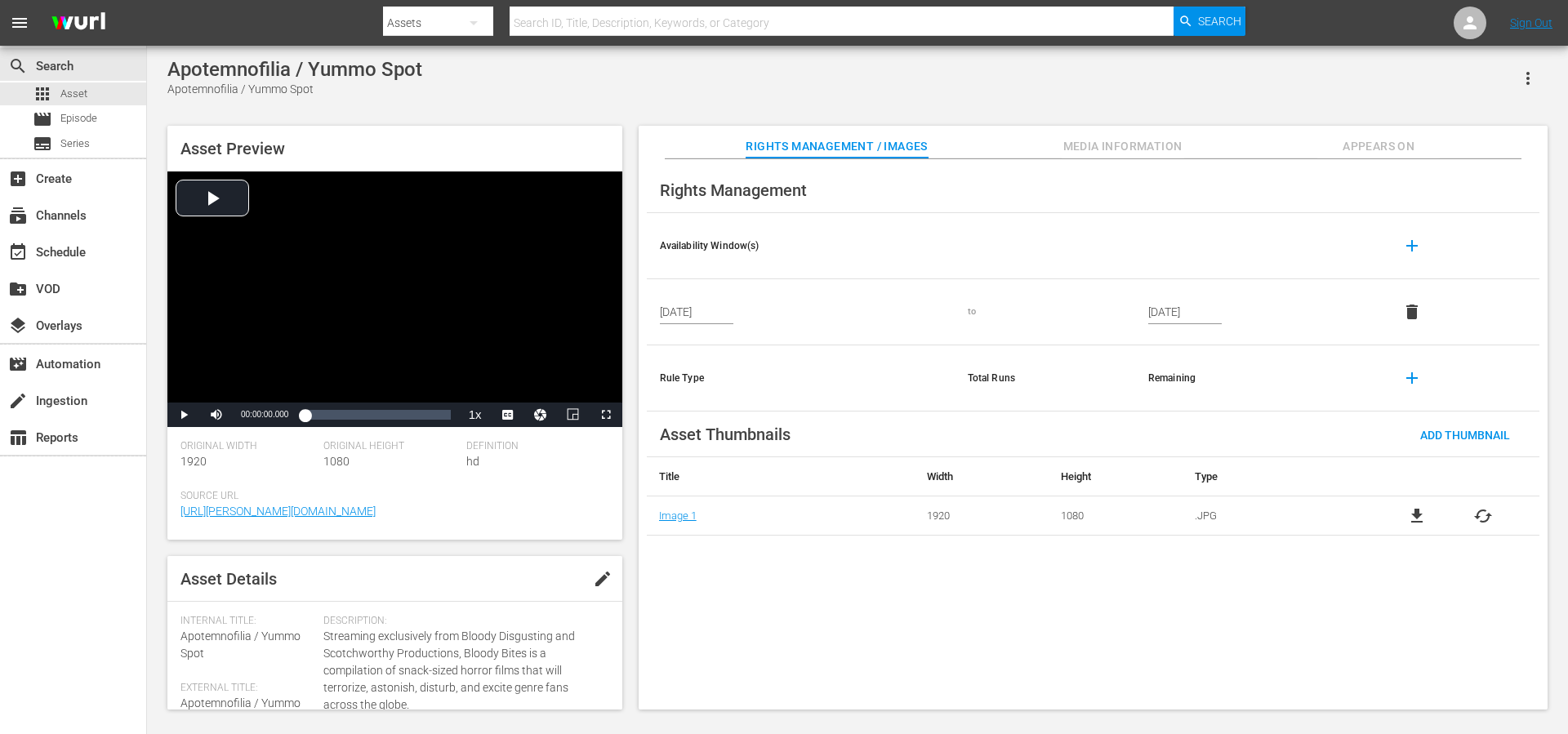
click at [742, 598] on div "Rights Management Availability Window(s) add Sep 19, 2025 to Sep 17, 2035 delet…" at bounding box center [1092, 434] width 909 height 551
